Goal: Information Seeking & Learning: Learn about a topic

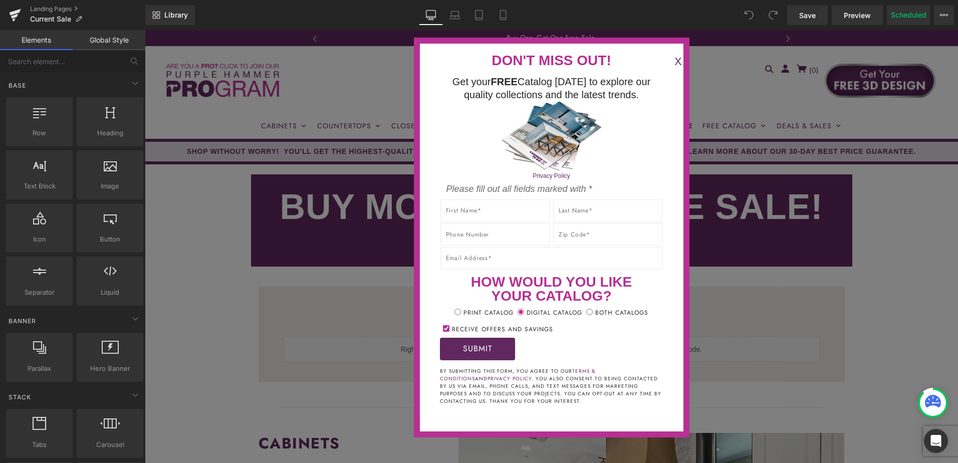
click at [668, 59] on button "X" at bounding box center [678, 62] width 20 height 17
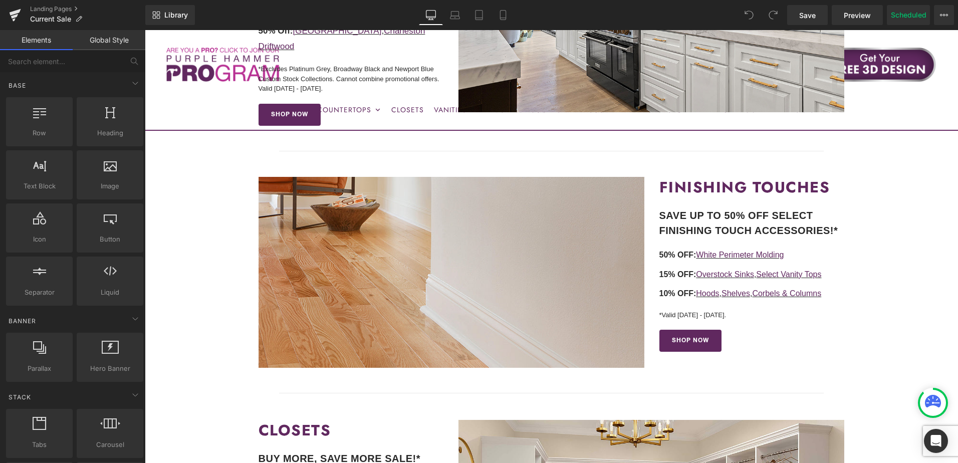
scroll to position [652, 0]
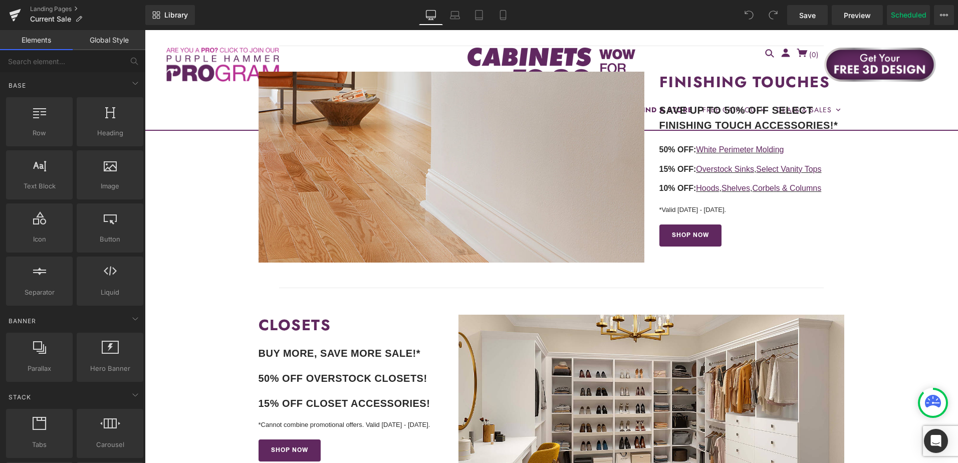
click at [766, 208] on icon at bounding box center [769, 211] width 6 height 6
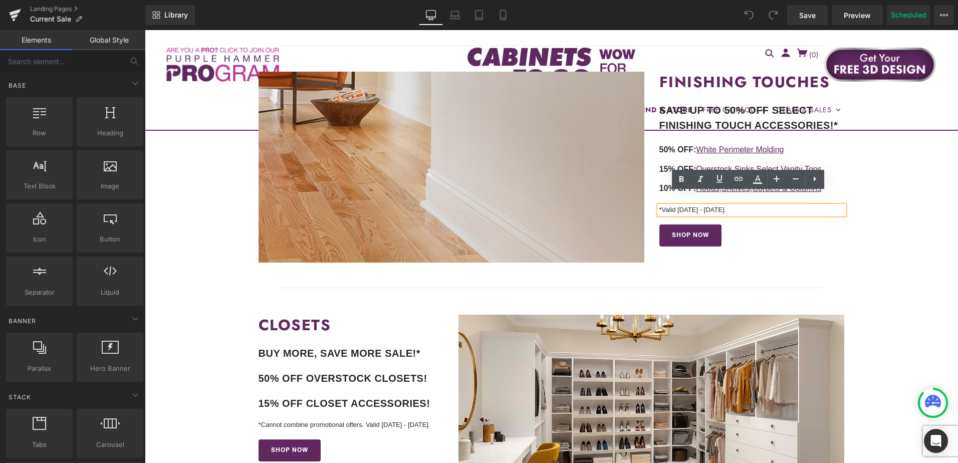
click at [790, 206] on p "*Valid [DATE] - [DATE]." at bounding box center [752, 210] width 185 height 9
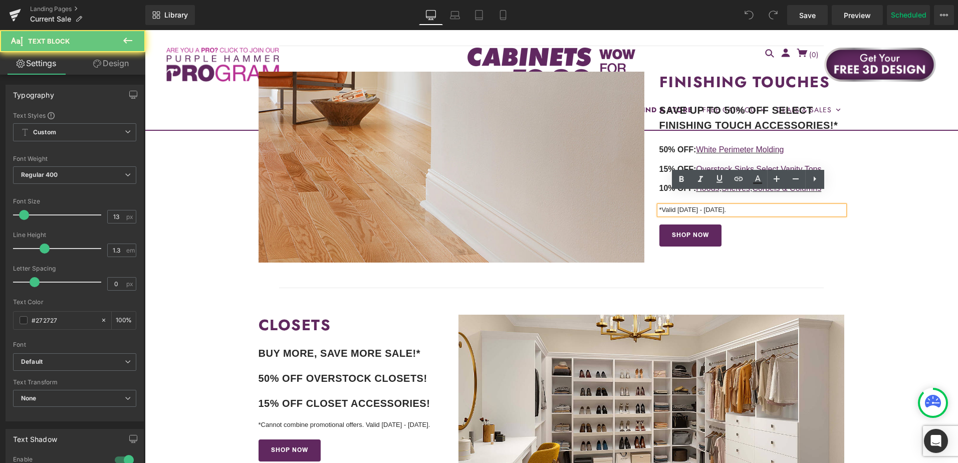
click at [790, 206] on p "*Valid [DATE] - [DATE]." at bounding box center [752, 210] width 185 height 9
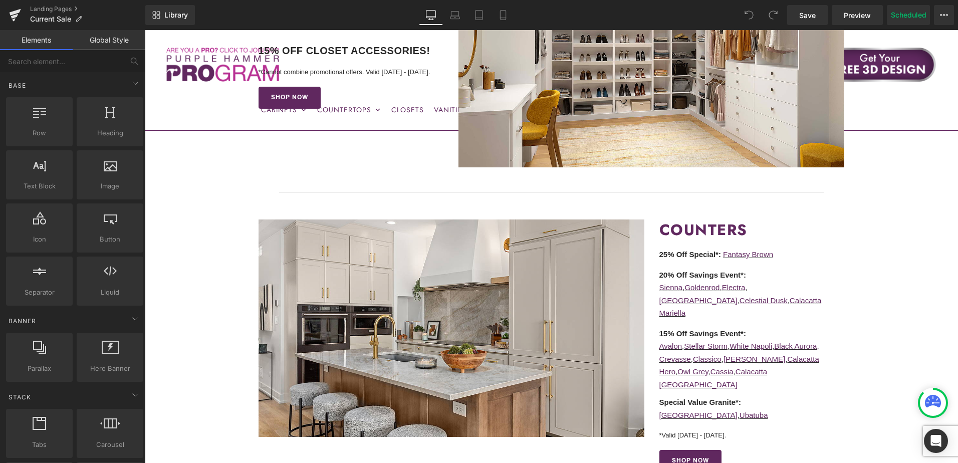
scroll to position [1003, 0]
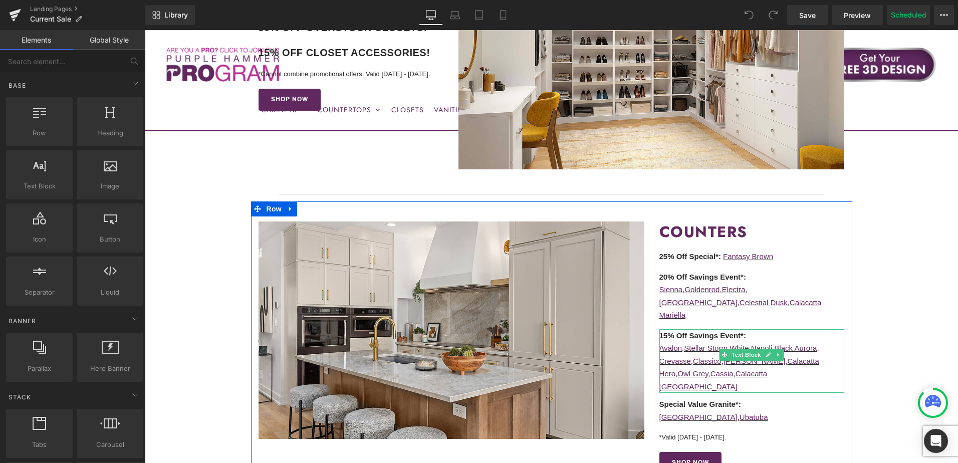
click at [829, 342] on p "Avalon , Stellar Storm , White Napoli , Black Aurora ," at bounding box center [752, 348] width 185 height 13
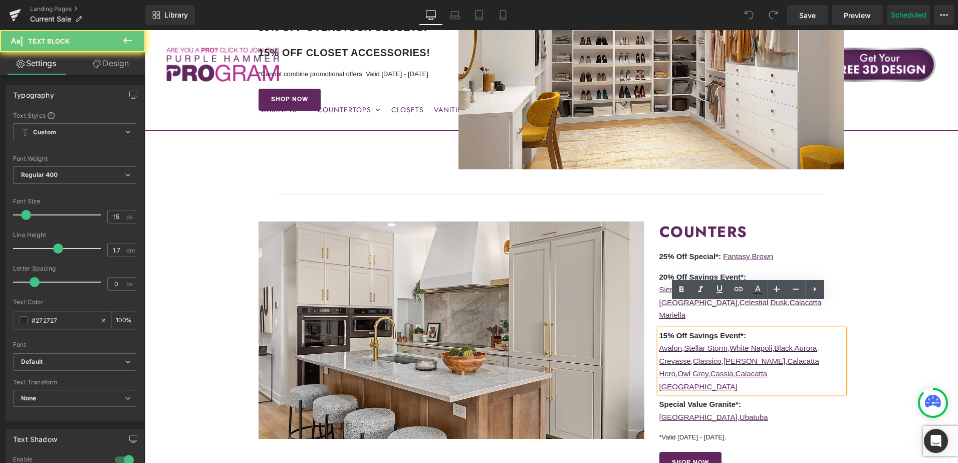
click at [832, 329] on p "15% Off Savings Event*:" at bounding box center [752, 335] width 185 height 13
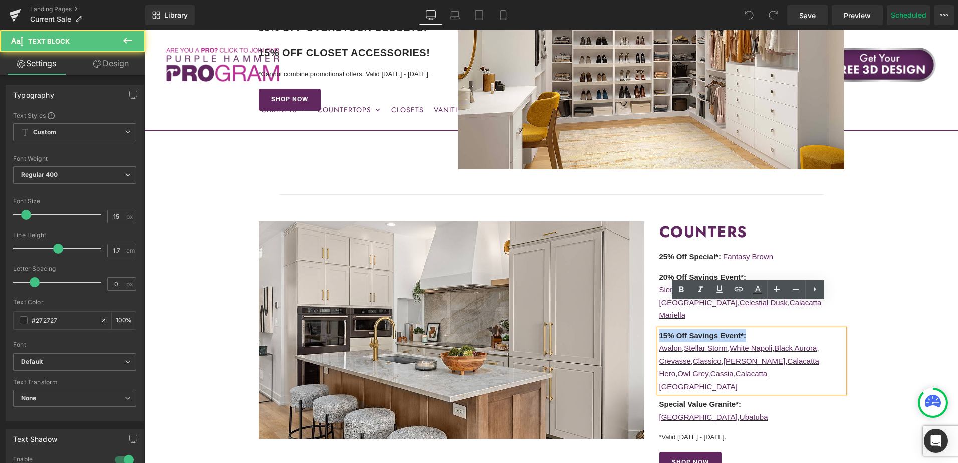
click at [832, 329] on p "15% Off Savings Event*:" at bounding box center [752, 335] width 185 height 13
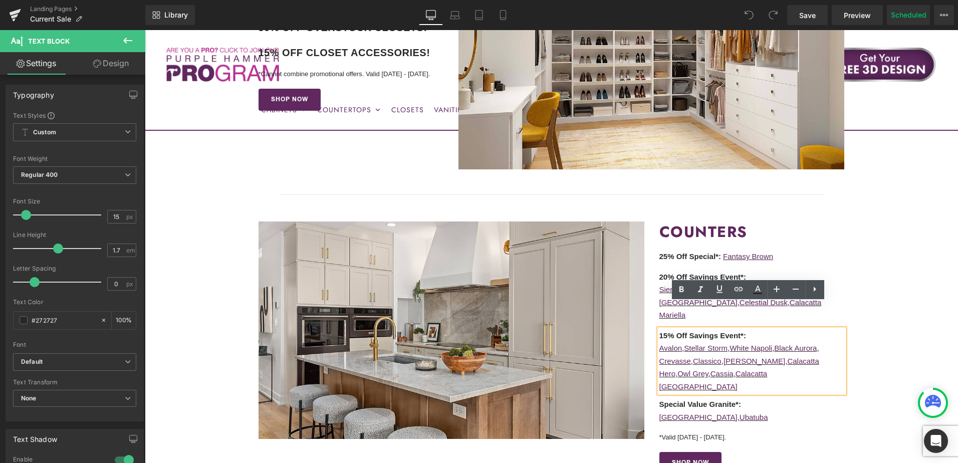
click at [829, 355] on p "Crevasse , Classico , Titus White , Calacatta Hero , Owl Grey , Cassia , Calaca…" at bounding box center [752, 374] width 185 height 39
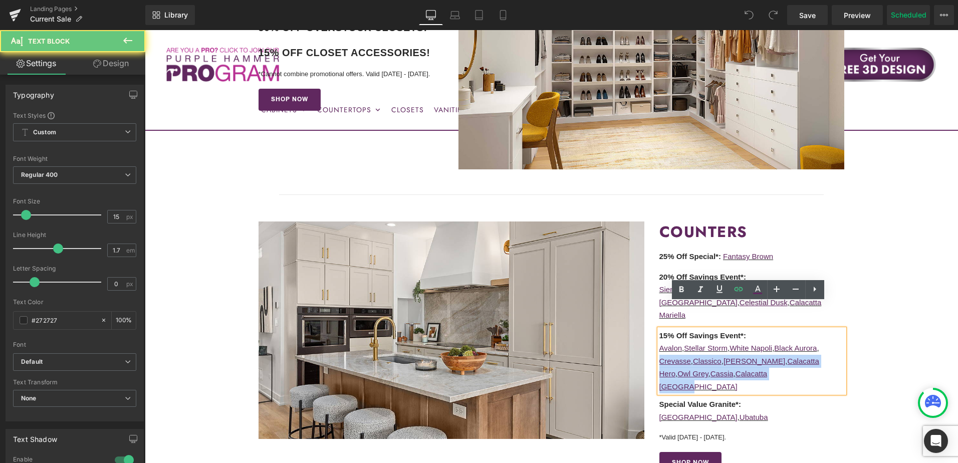
click at [829, 355] on p "Crevasse , Classico , Titus White , Calacatta Hero , Owl Grey , Cassia , Calaca…" at bounding box center [752, 374] width 185 height 39
click at [781, 355] on p "Crevasse , Classico , Titus White , Calacatta Hero , Owl Grey , Cassia , Calaca…" at bounding box center [752, 374] width 185 height 39
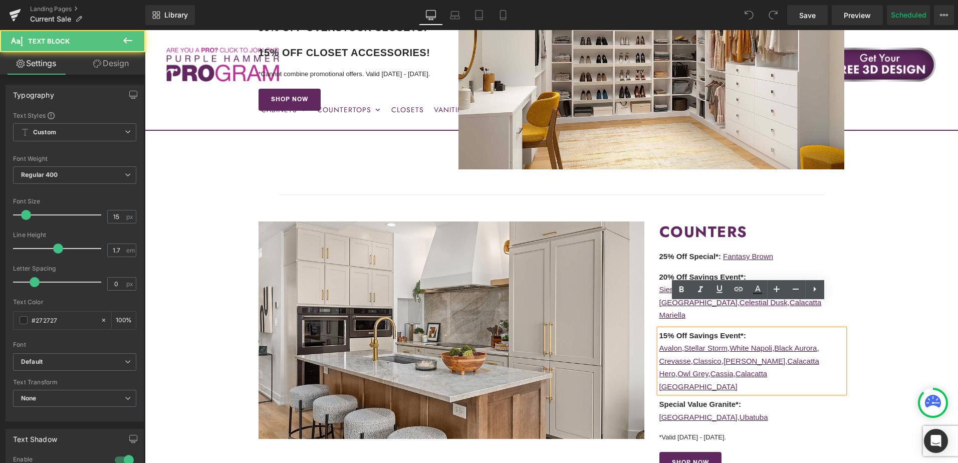
click at [775, 355] on p "Crevasse , Classico , Titus White , Calacatta Hero , Owl Grey , Cassia , Calaca…" at bounding box center [752, 374] width 185 height 39
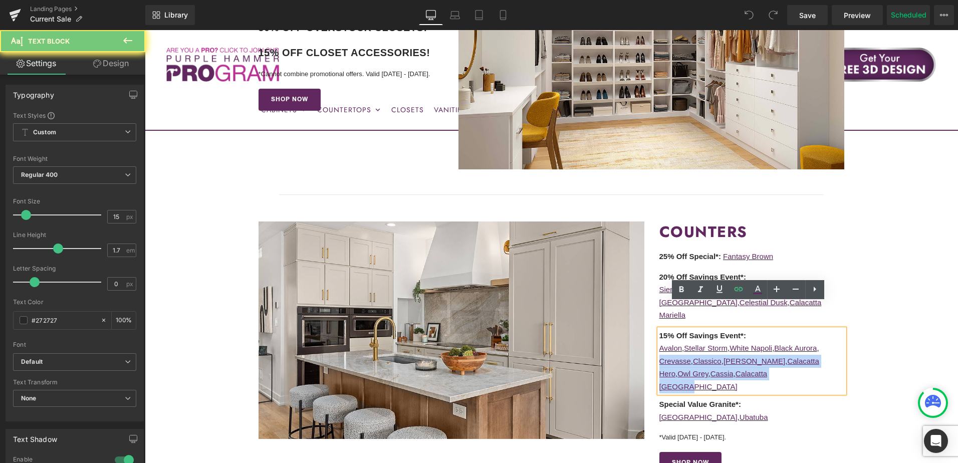
click at [775, 355] on p "Crevasse , Classico , Titus White , Calacatta Hero , Owl Grey , Cassia , Calaca…" at bounding box center [752, 374] width 185 height 39
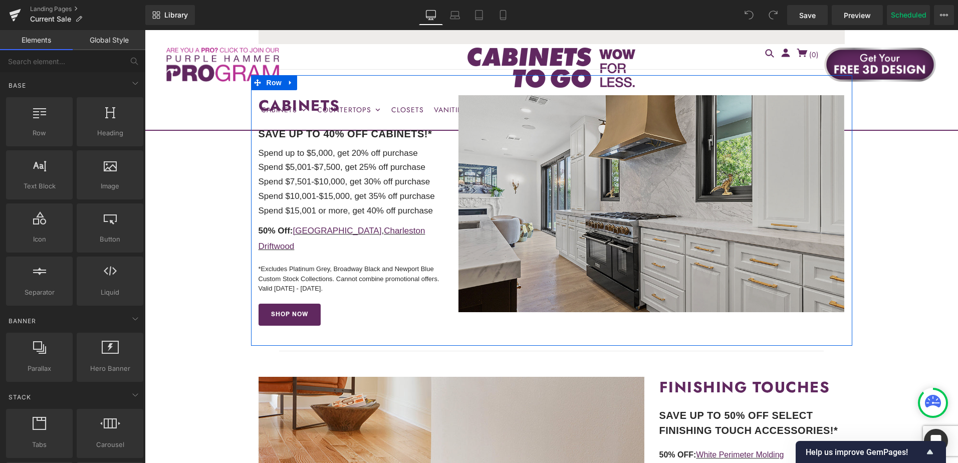
scroll to position [351, 0]
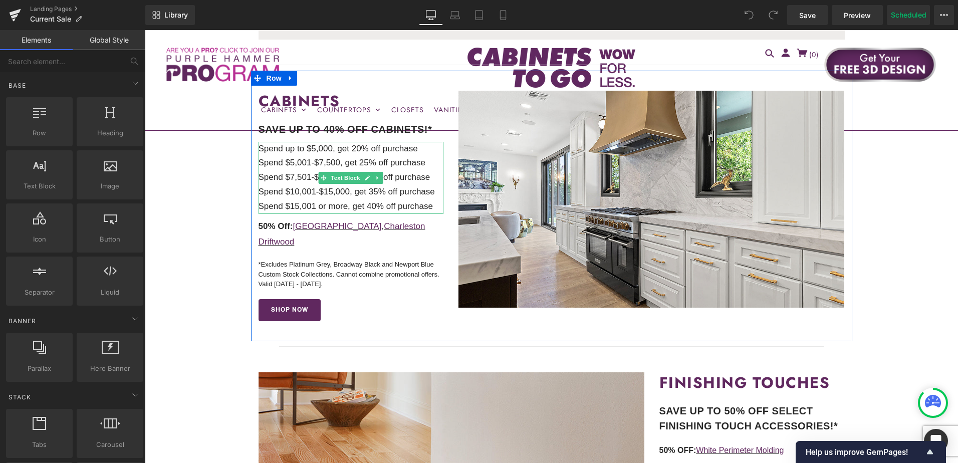
click at [432, 207] on p "Spend $15,001 or more, get 40% off purchase" at bounding box center [351, 207] width 185 height 15
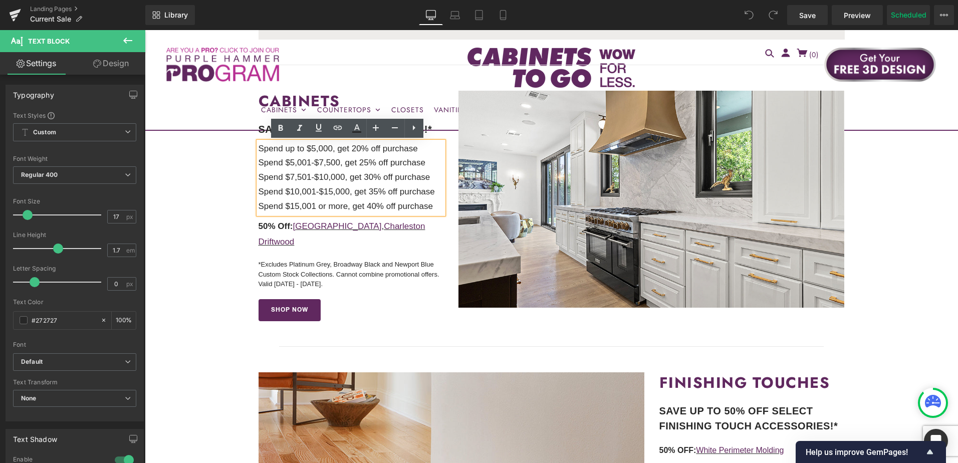
click at [433, 208] on p "Spend $15,001 or more, get 40% off purchase" at bounding box center [351, 207] width 185 height 15
drag, startPoint x: 431, startPoint y: 209, endPoint x: 254, endPoint y: 149, distance: 187.4
click at [259, 149] on div "Spend up to $5,000, get 20% off purchase Spend $5,001-$7,500, get 25% off purch…" at bounding box center [351, 178] width 185 height 73
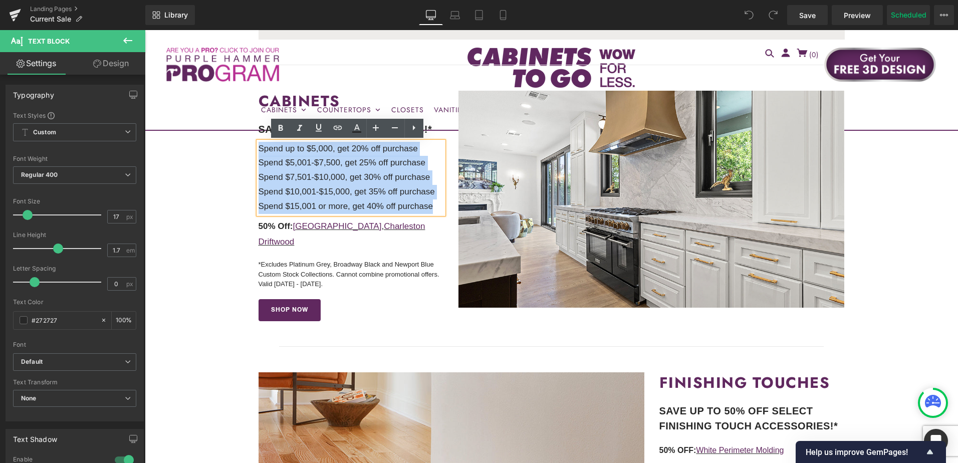
drag, startPoint x: 257, startPoint y: 149, endPoint x: 431, endPoint y: 210, distance: 183.7
click at [431, 210] on div "Spend up to $5,000, get 20% off purchase Spend $5,001-$7,500, get 25% off purch…" at bounding box center [351, 178] width 185 height 73
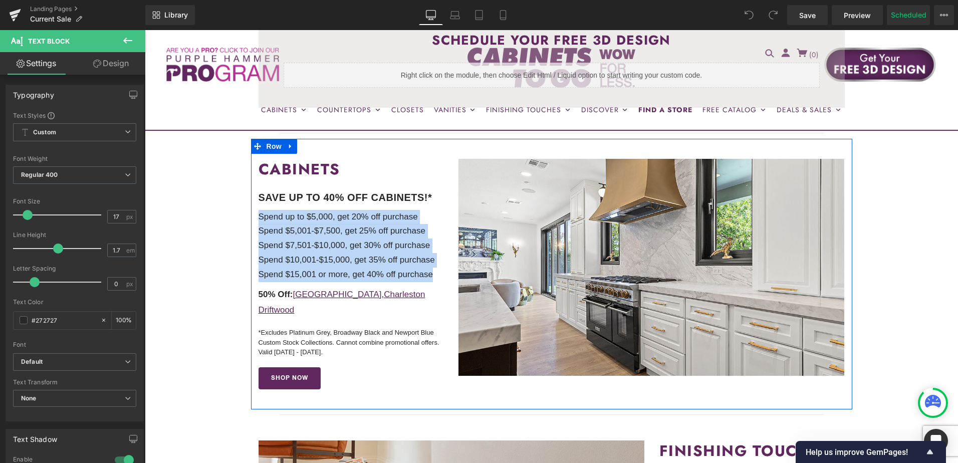
scroll to position [301, 0]
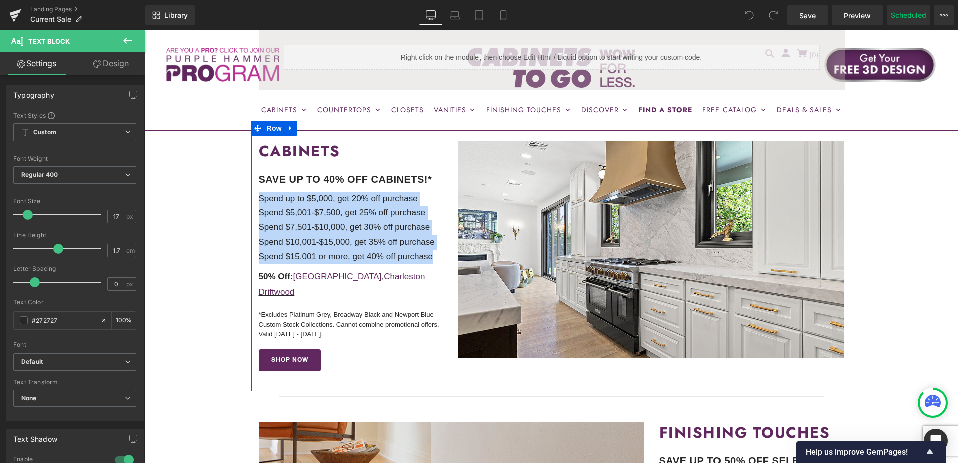
click at [389, 310] on p "*Excludes Platinum Grey, Broadway Black and Newport Blue Custom Stock Collectio…" at bounding box center [351, 325] width 185 height 30
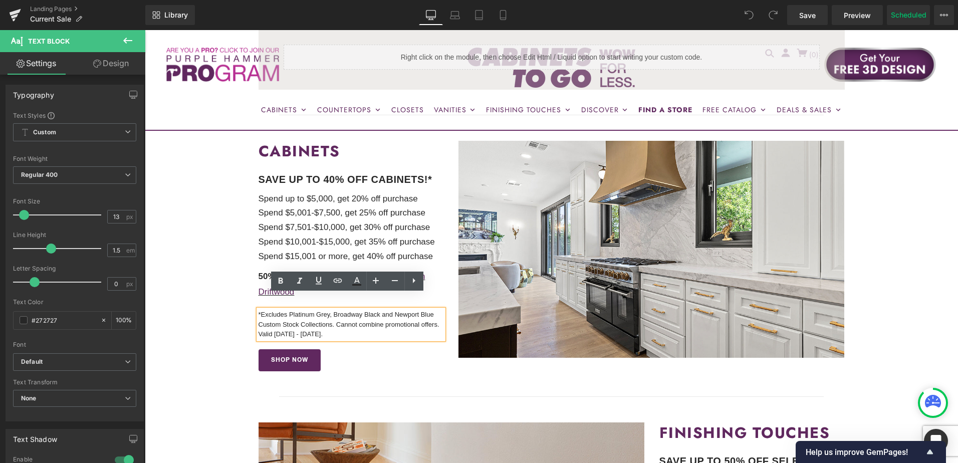
drag, startPoint x: 326, startPoint y: 319, endPoint x: 256, endPoint y: 321, distance: 70.2
click at [259, 321] on p "*Excludes Platinum Grey, Broadway Black and Newport Blue Custom Stock Collectio…" at bounding box center [351, 325] width 185 height 30
